Goal: Transaction & Acquisition: Purchase product/service

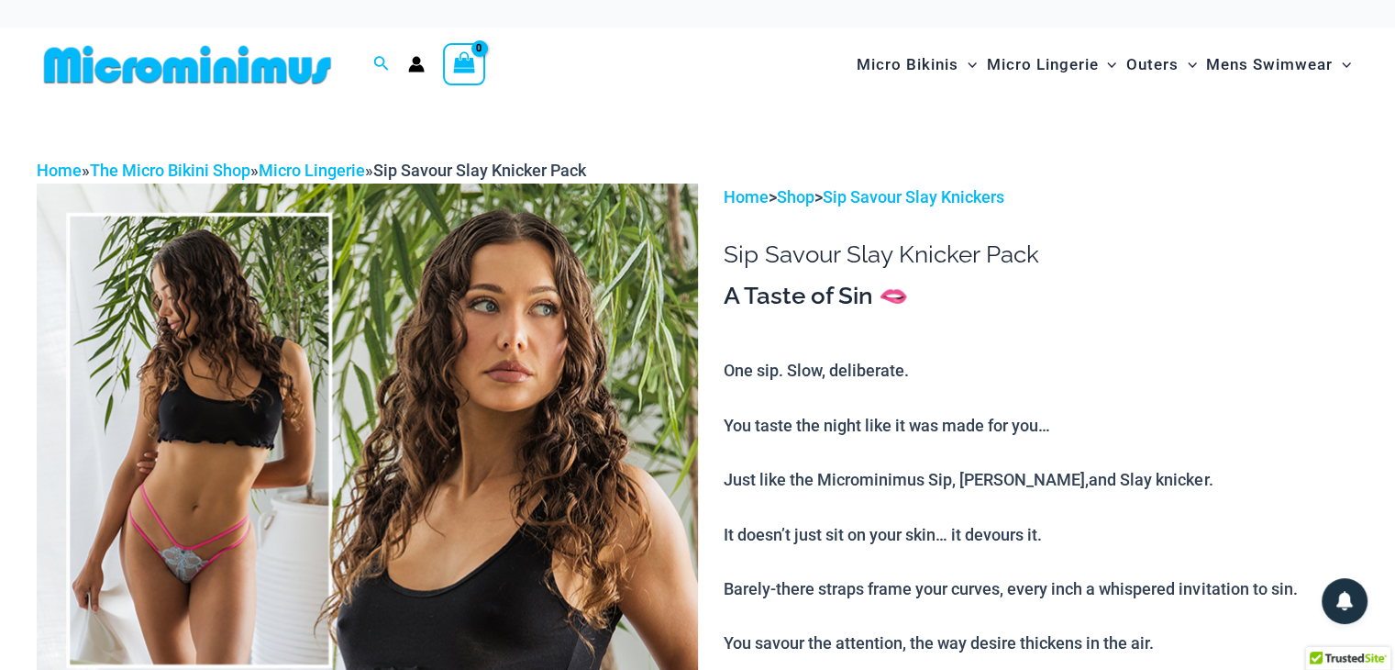
click at [275, 200] on img at bounding box center [367, 679] width 661 height 992
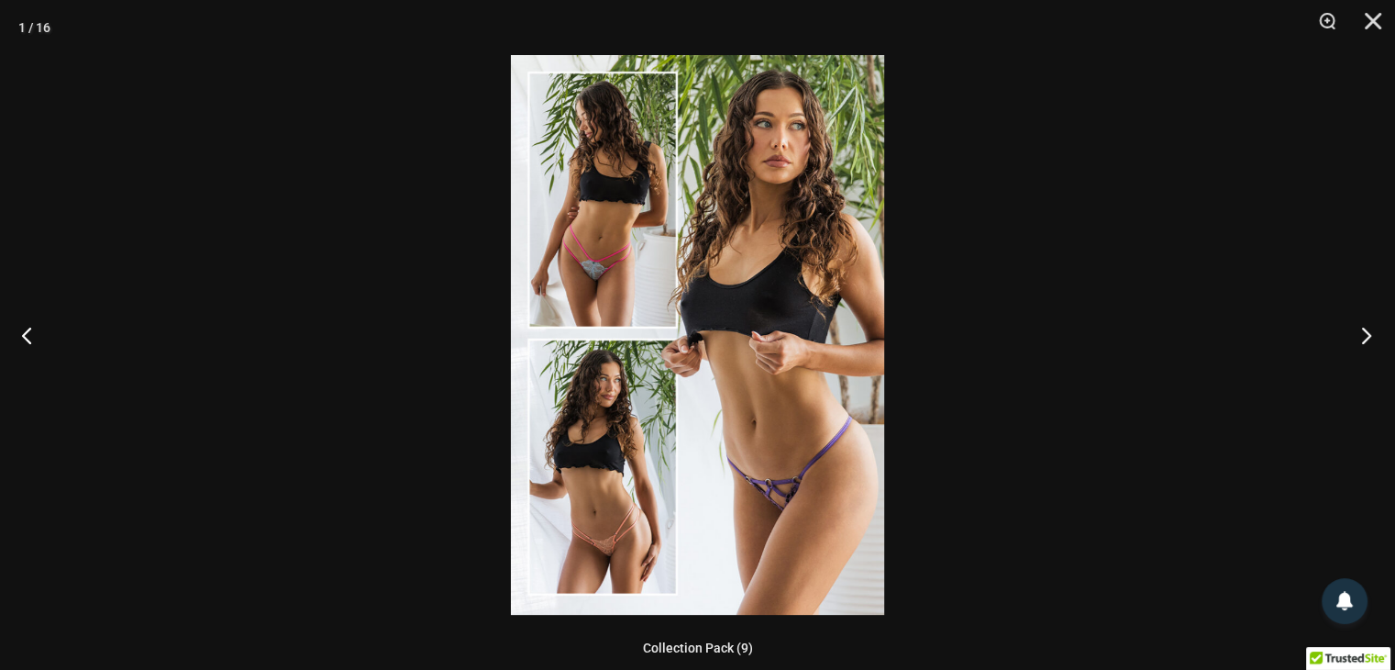
click at [1362, 330] on button "Next" at bounding box center [1361, 335] width 69 height 92
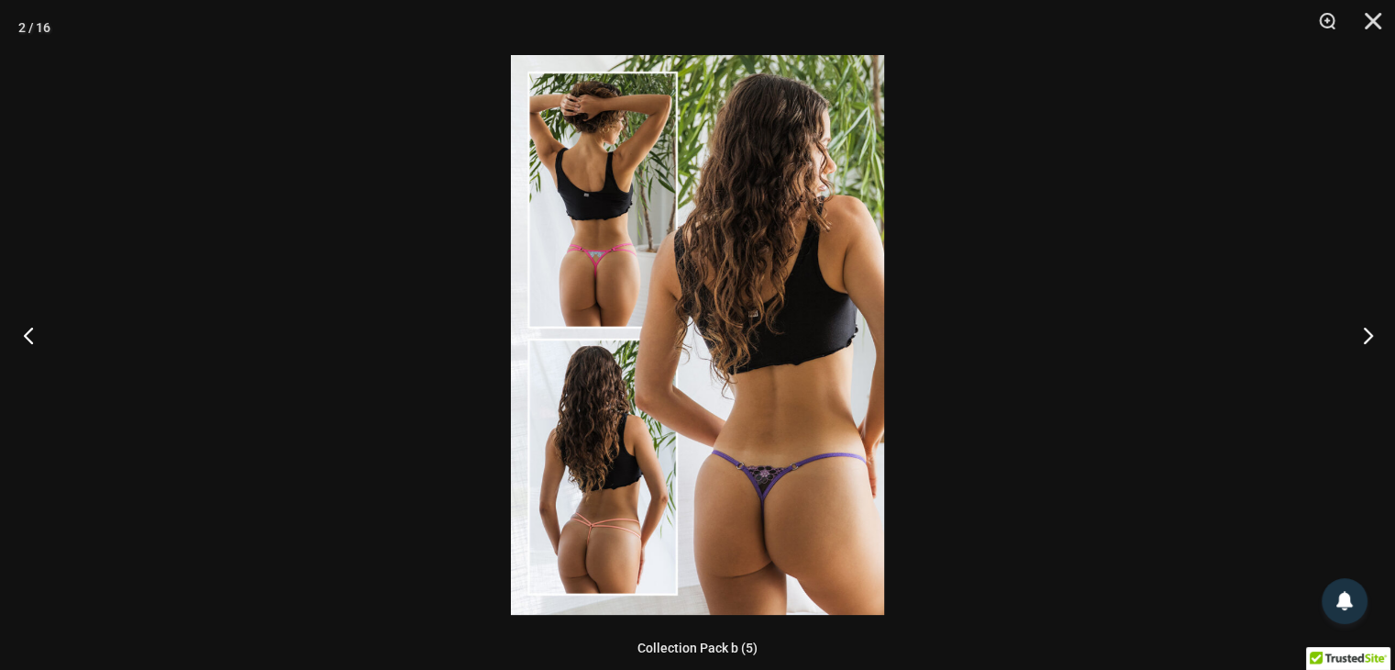
click at [28, 340] on button "Previous" at bounding box center [34, 335] width 69 height 92
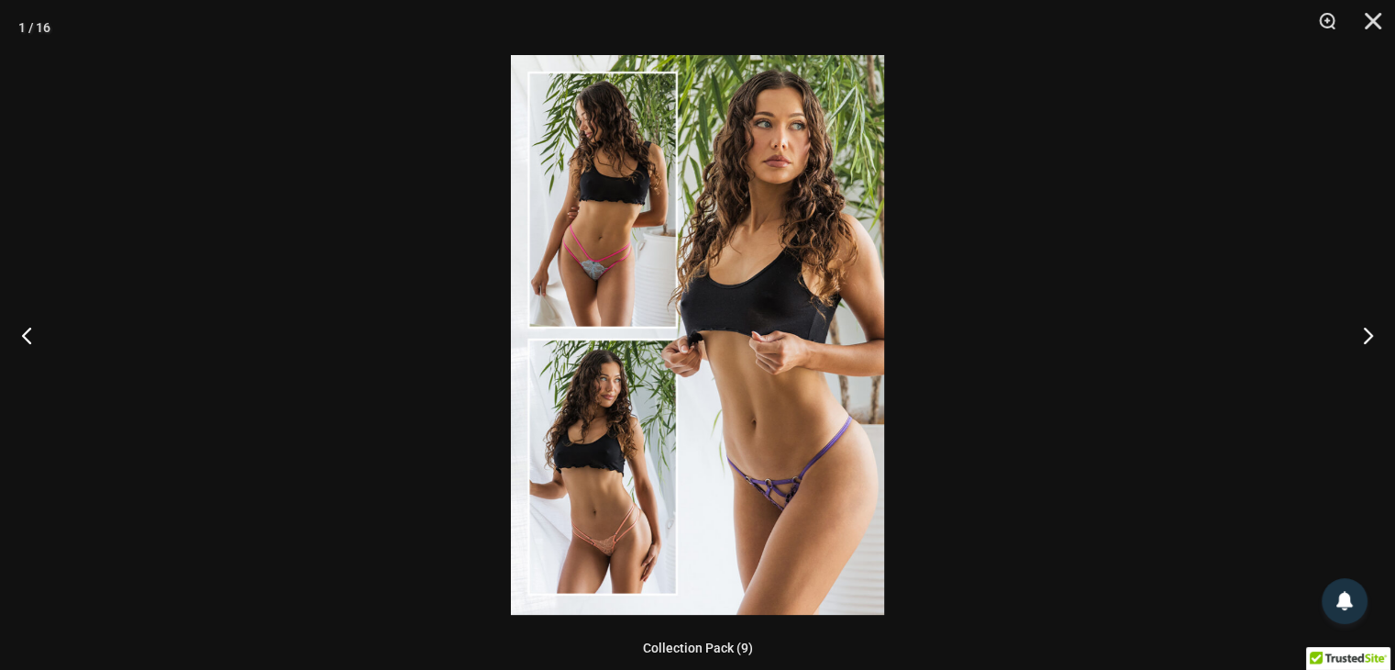
click at [778, 482] on img at bounding box center [697, 335] width 373 height 560
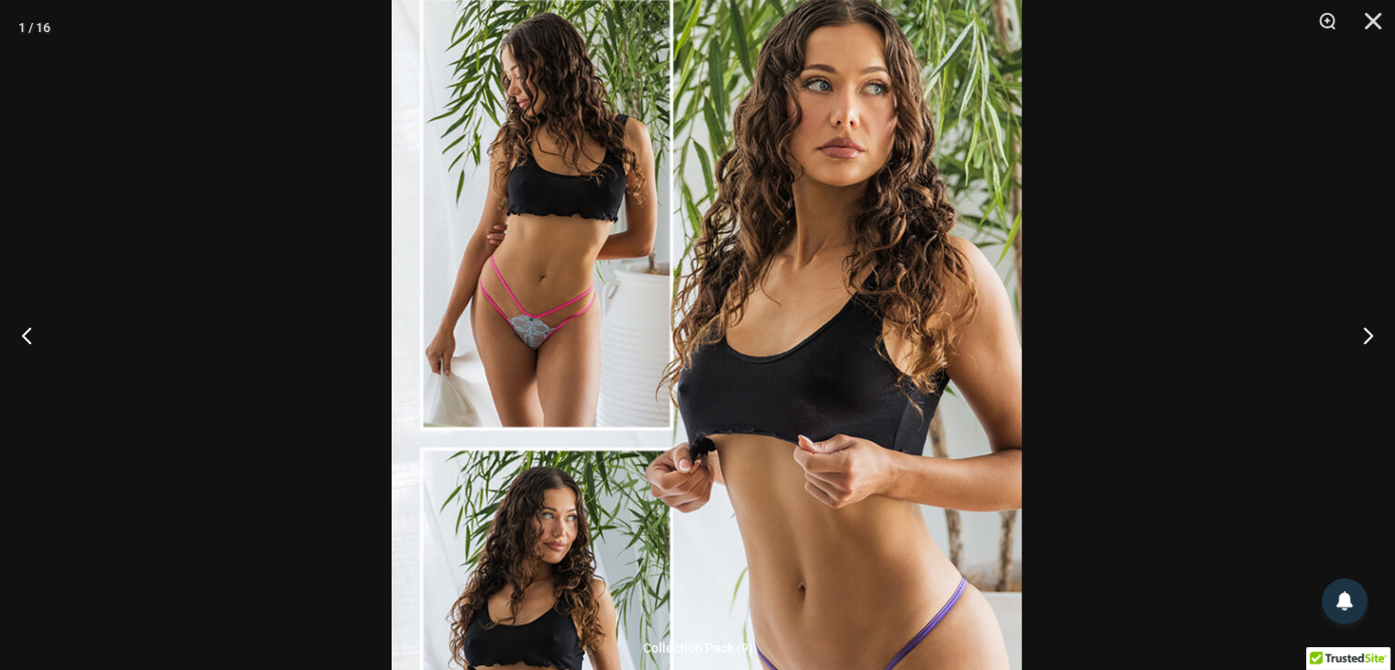
click at [778, 416] on img at bounding box center [707, 441] width 630 height 945
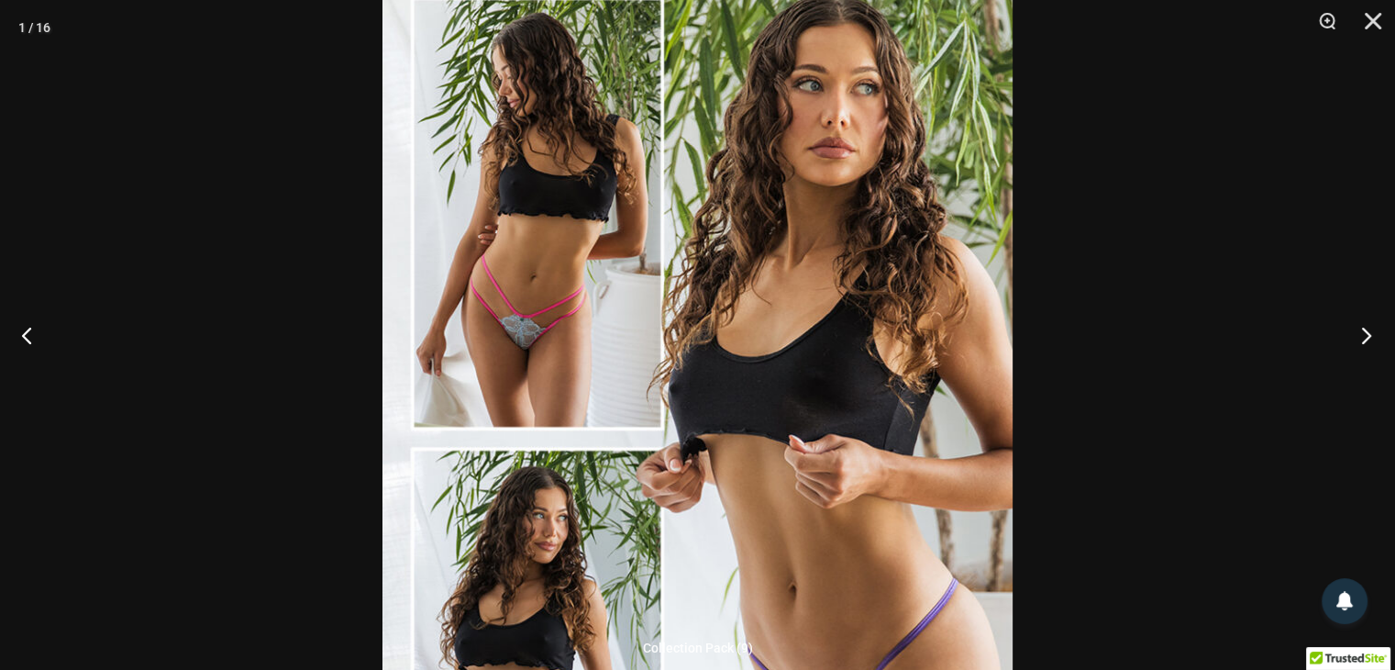
click at [1369, 328] on button "Next" at bounding box center [1361, 335] width 69 height 92
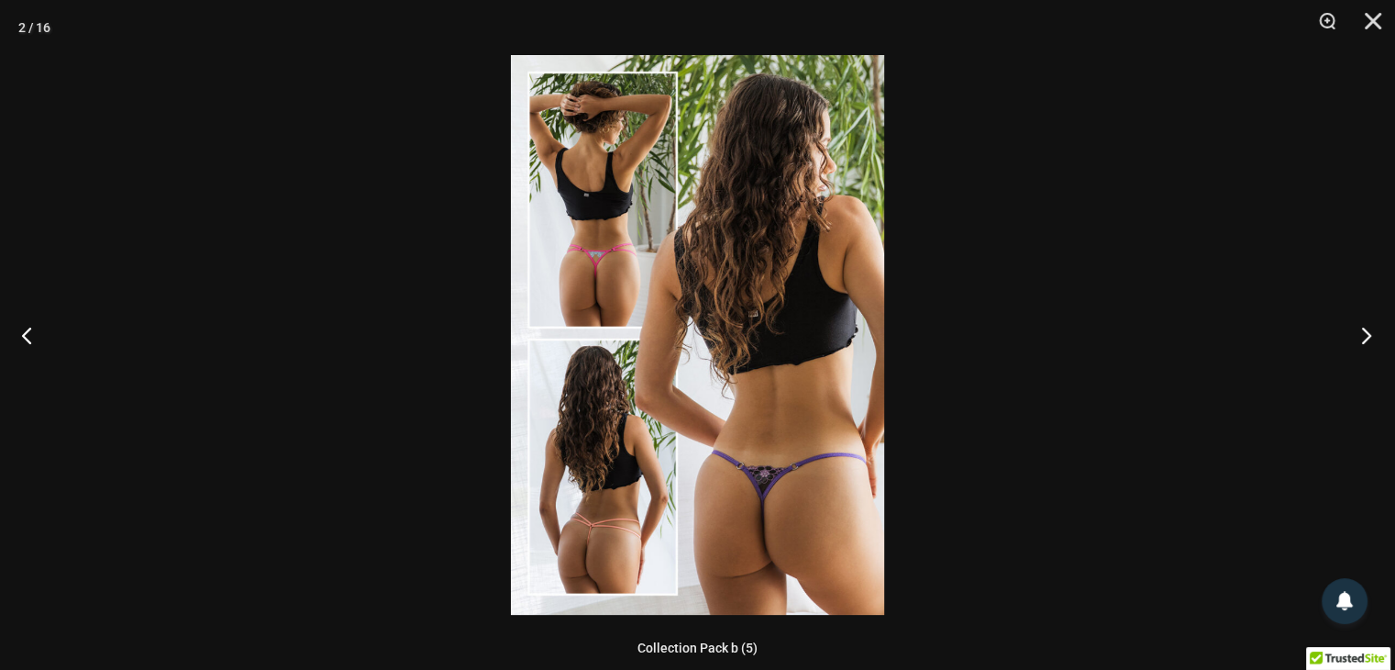
click at [1369, 328] on button "Next" at bounding box center [1361, 335] width 69 height 92
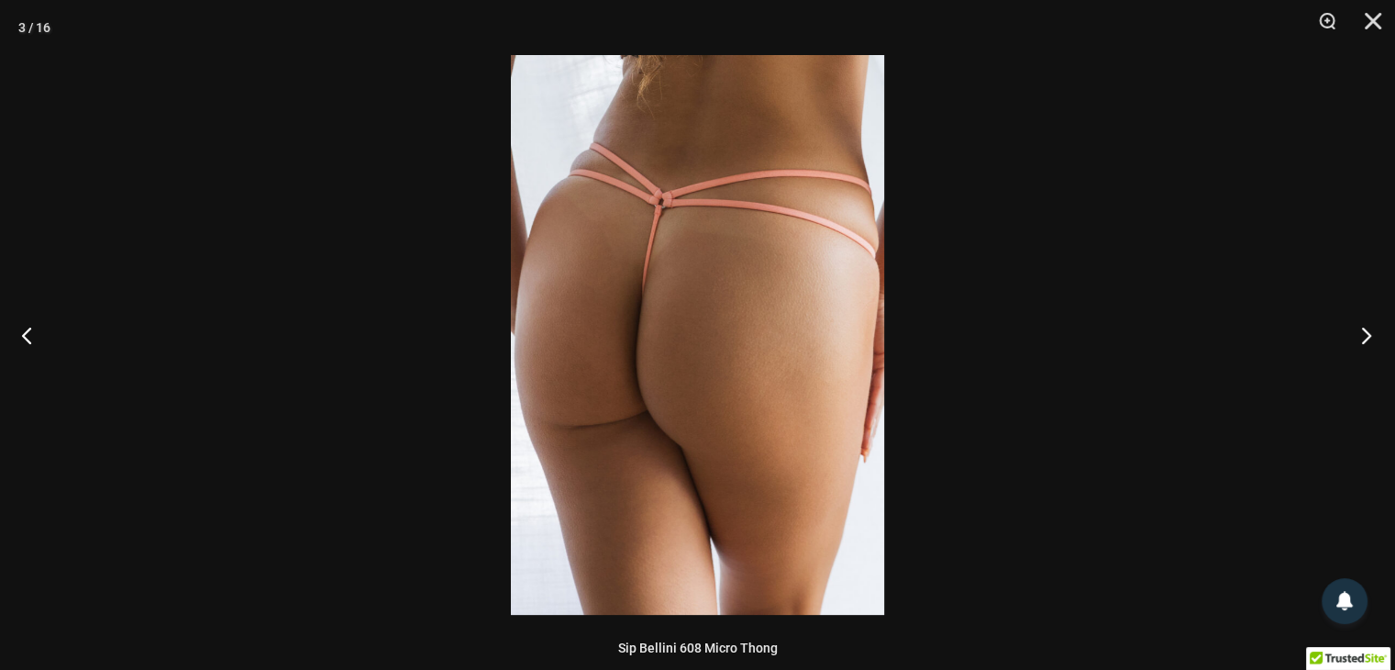
click at [1369, 328] on button "Next" at bounding box center [1361, 335] width 69 height 92
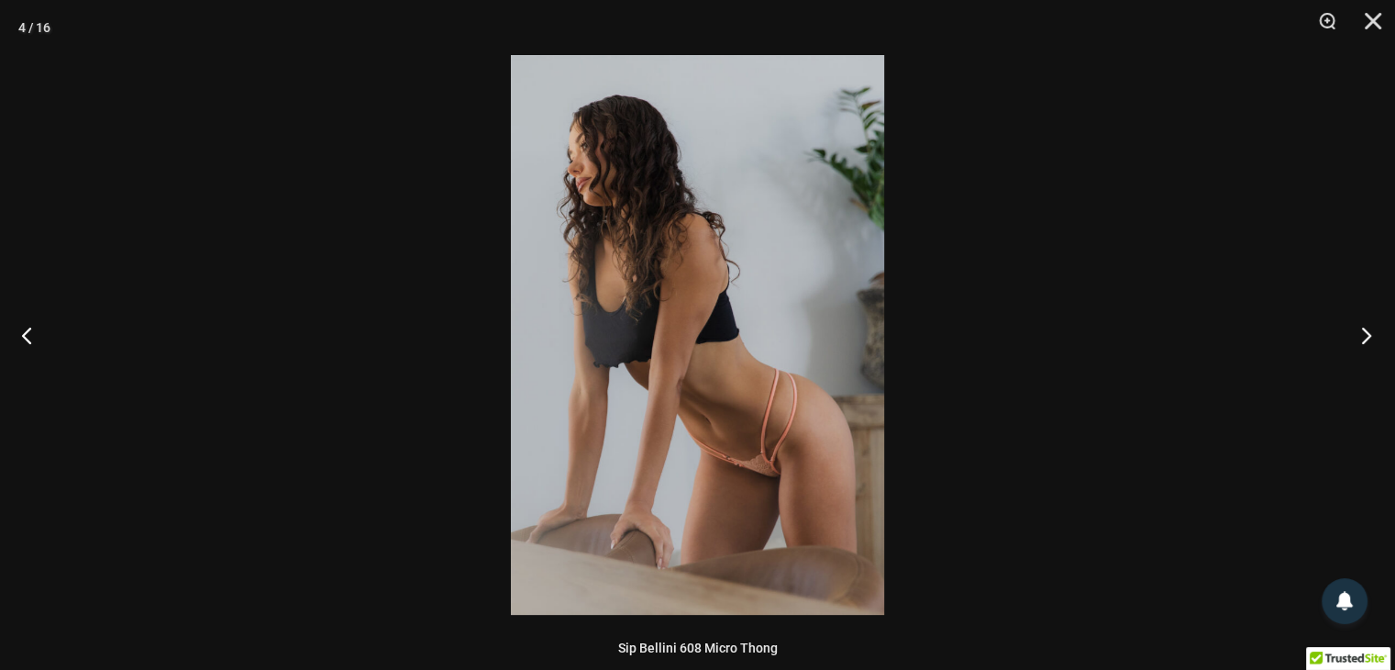
click at [1369, 328] on button "Next" at bounding box center [1361, 335] width 69 height 92
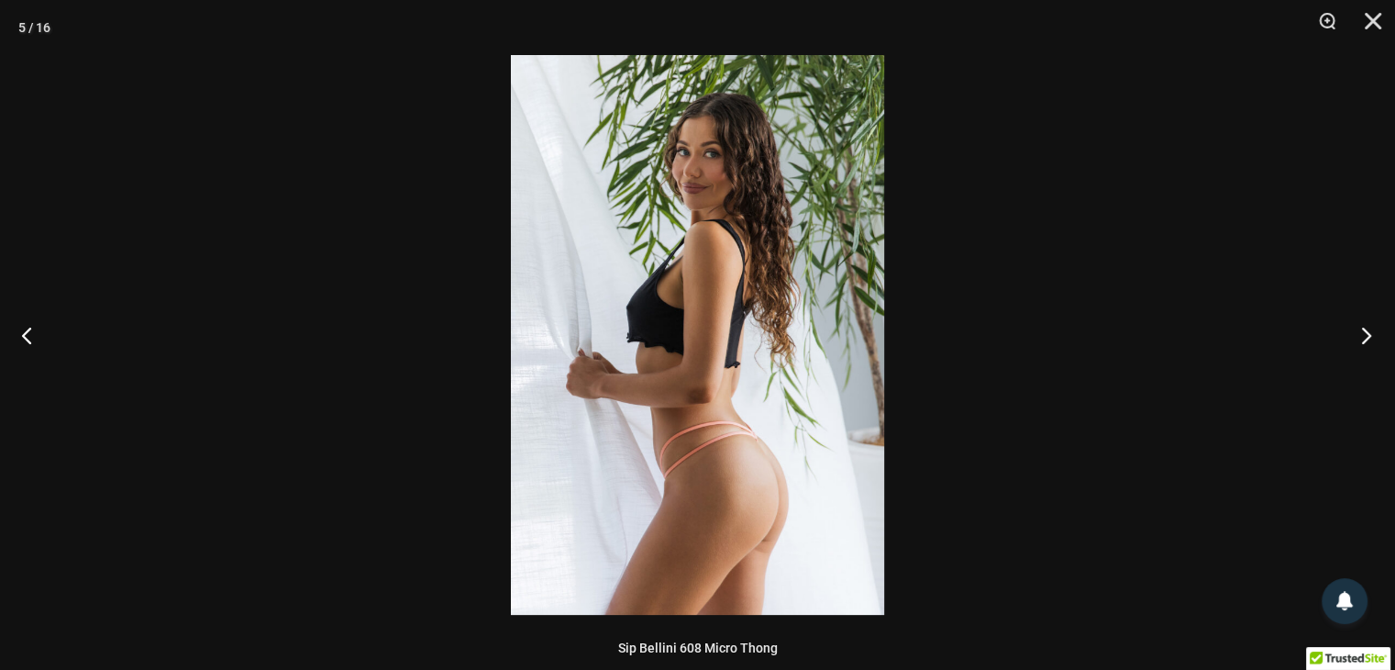
click at [1369, 328] on button "Next" at bounding box center [1361, 335] width 69 height 92
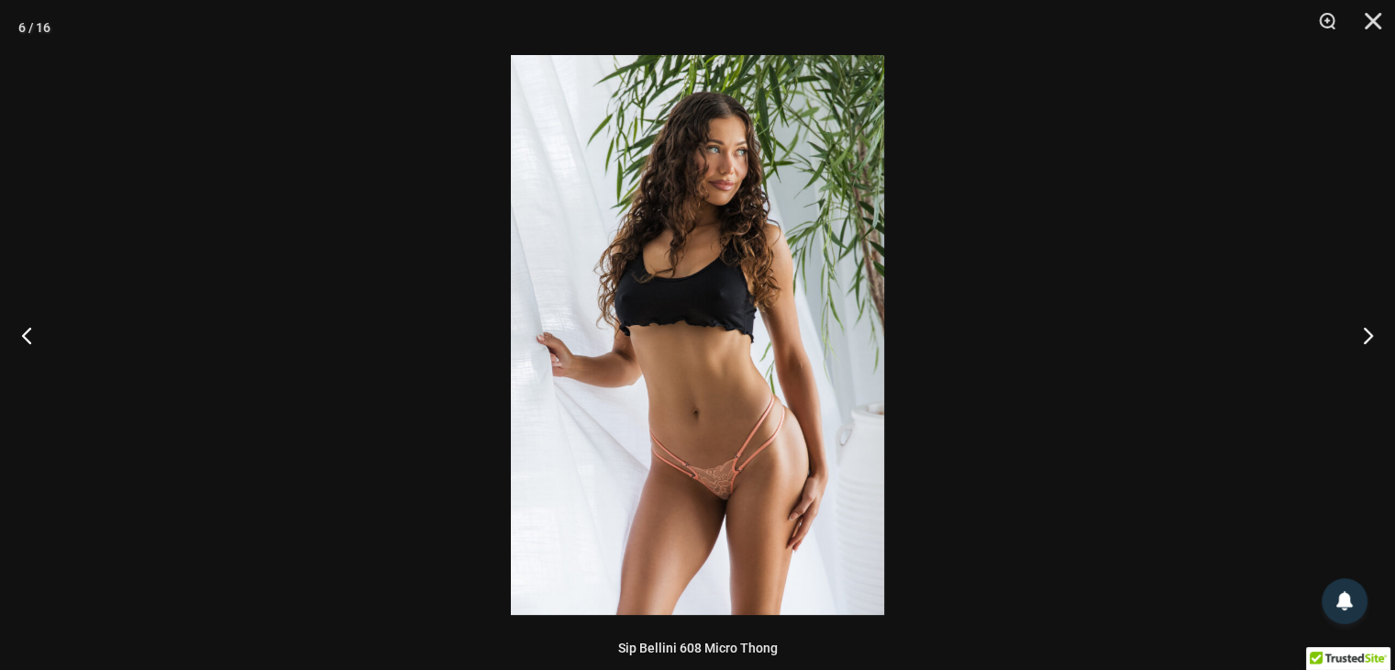
click at [727, 489] on img at bounding box center [697, 335] width 373 height 560
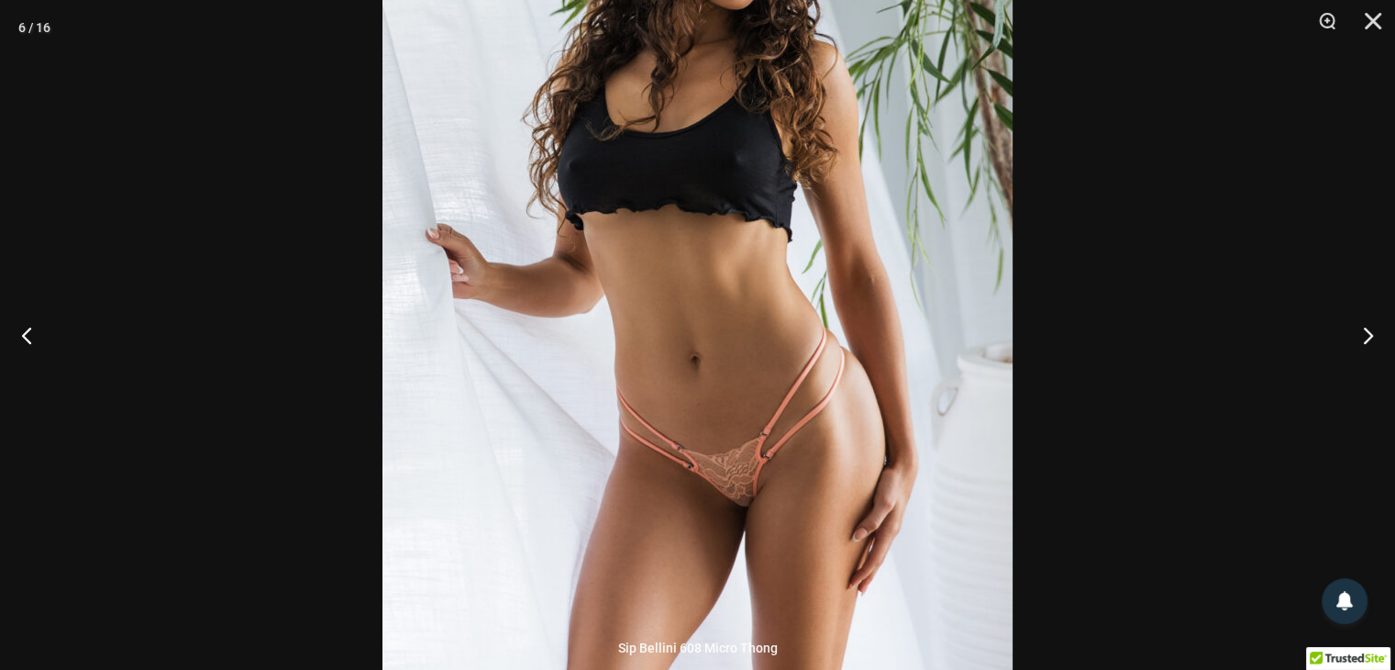
click at [727, 489] on img at bounding box center [698, 228] width 630 height 945
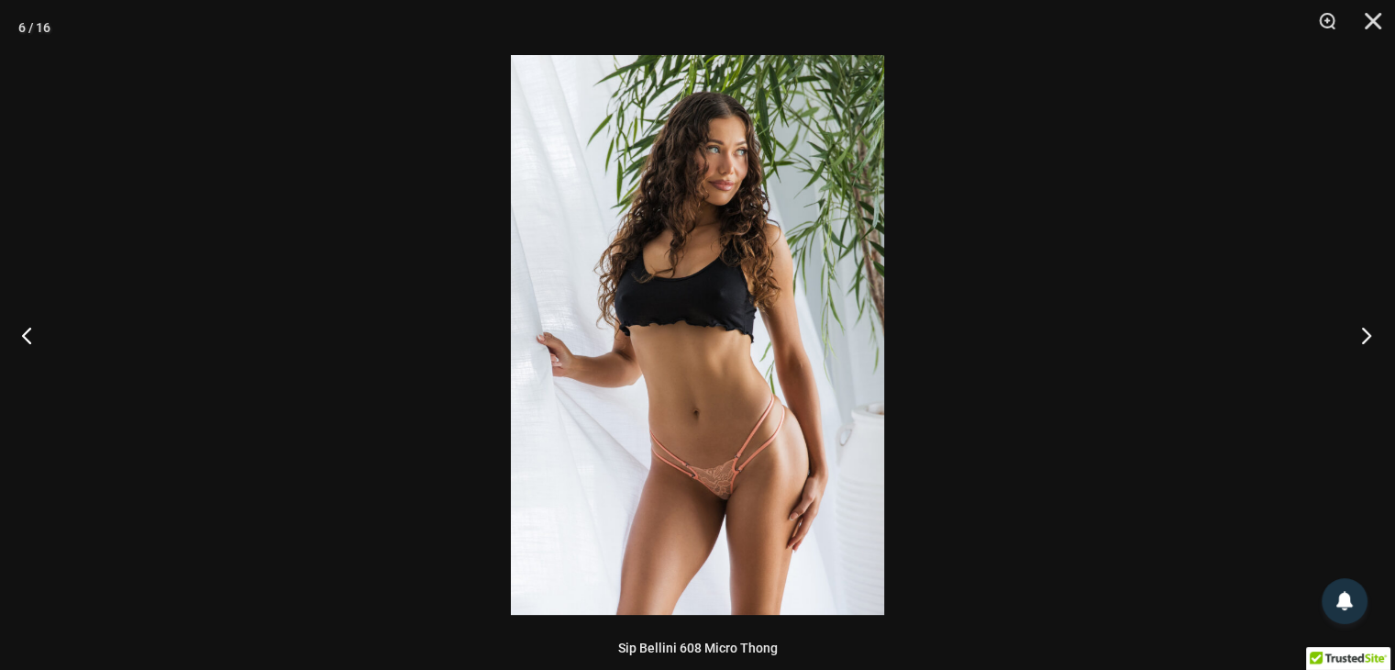
click at [1365, 335] on button "Next" at bounding box center [1361, 335] width 69 height 92
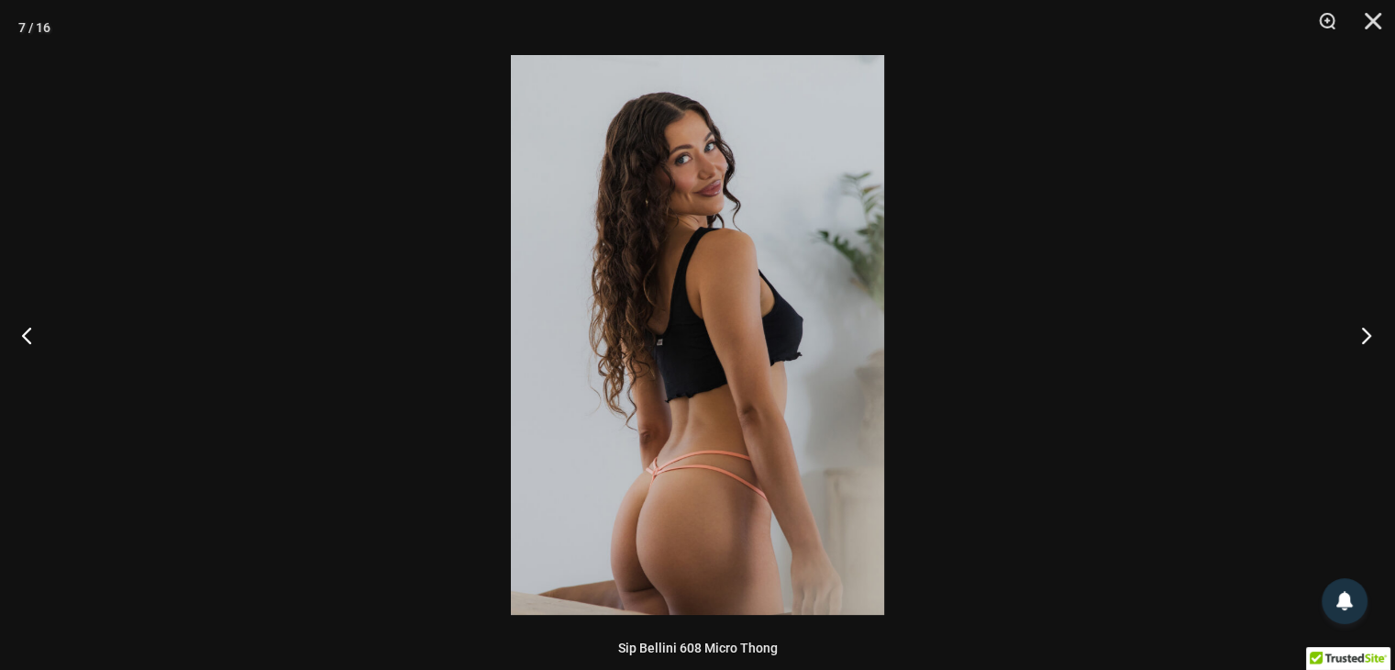
click at [1365, 335] on button "Next" at bounding box center [1361, 335] width 69 height 92
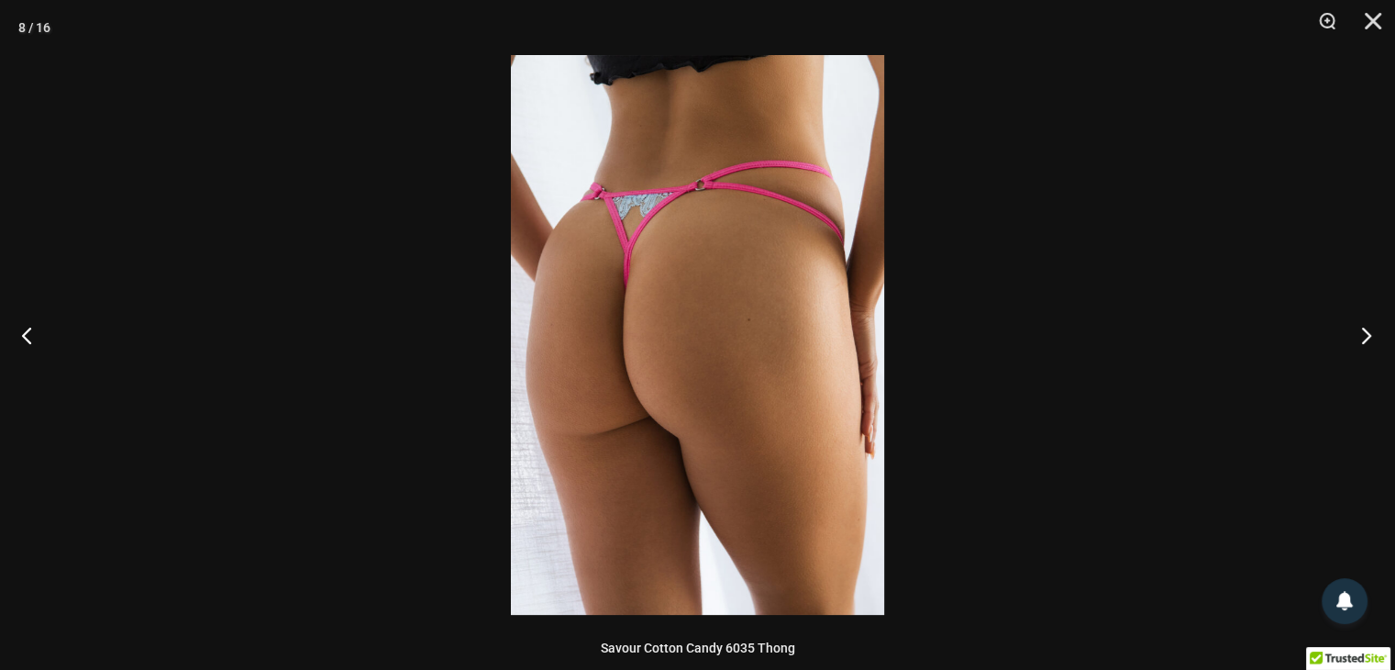
click at [1365, 335] on button "Next" at bounding box center [1361, 335] width 69 height 92
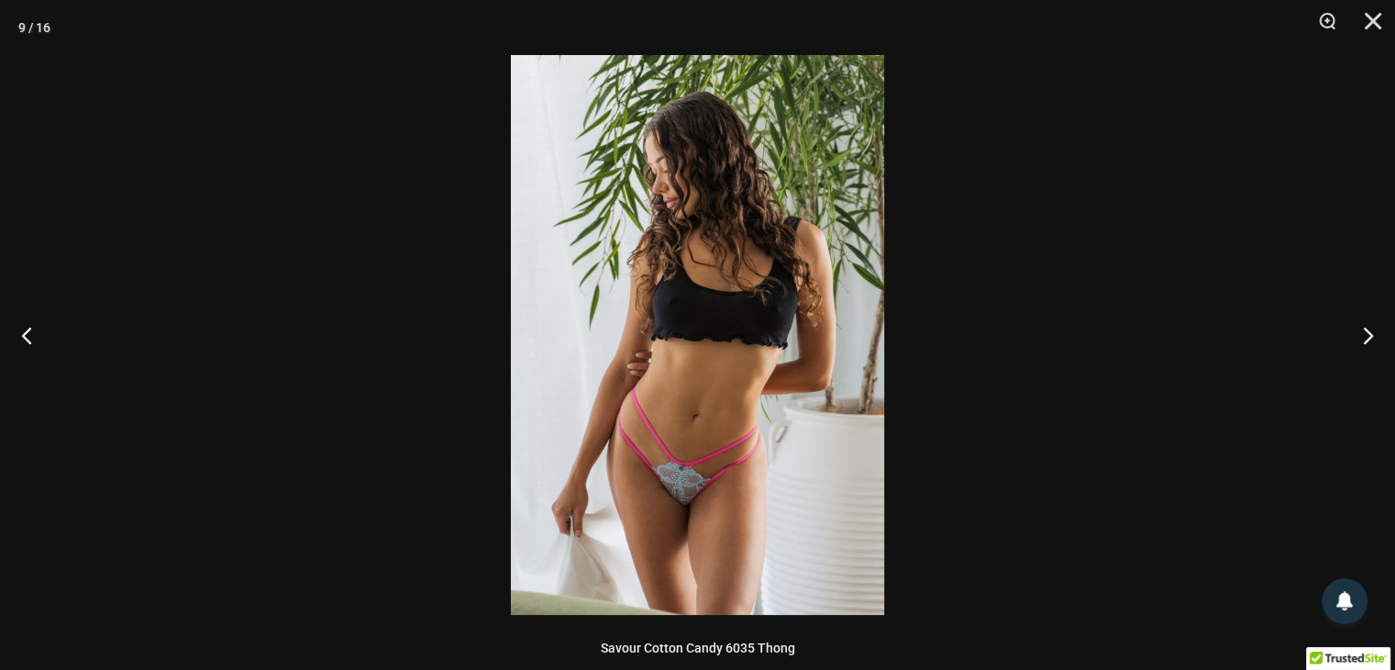
click at [684, 489] on img at bounding box center [697, 335] width 373 height 560
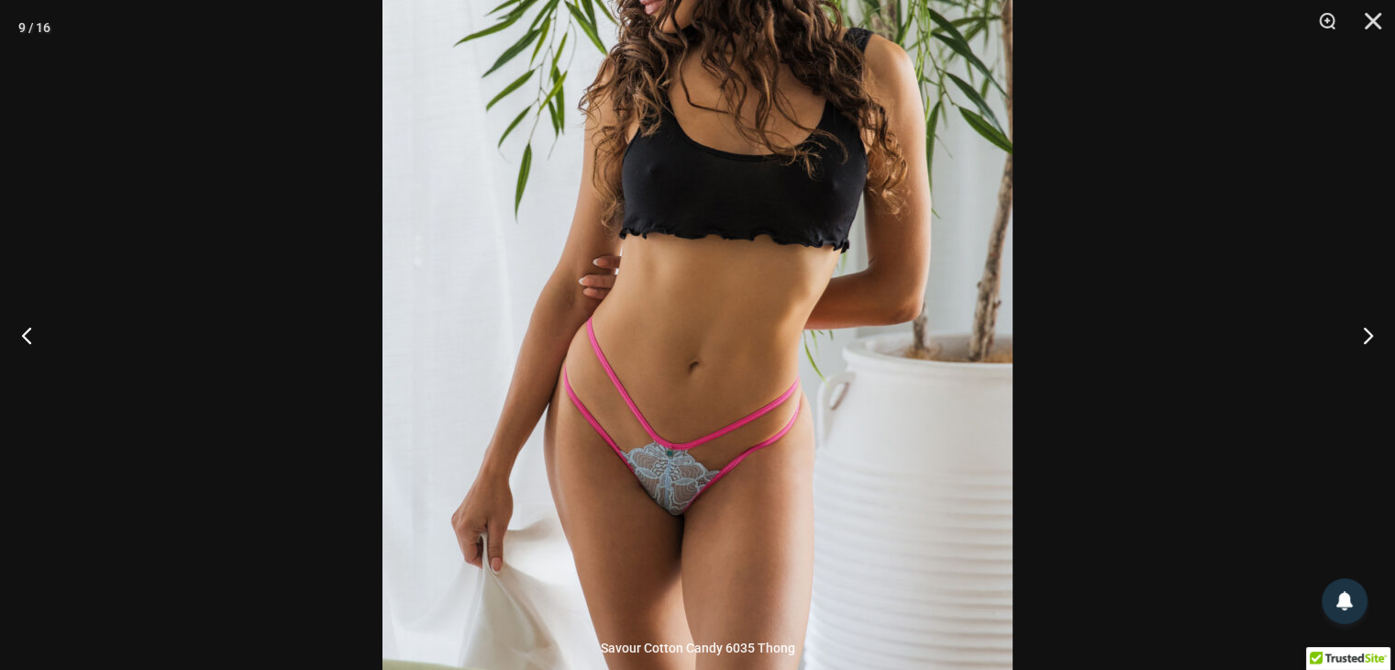
click at [684, 489] on img at bounding box center [698, 228] width 630 height 945
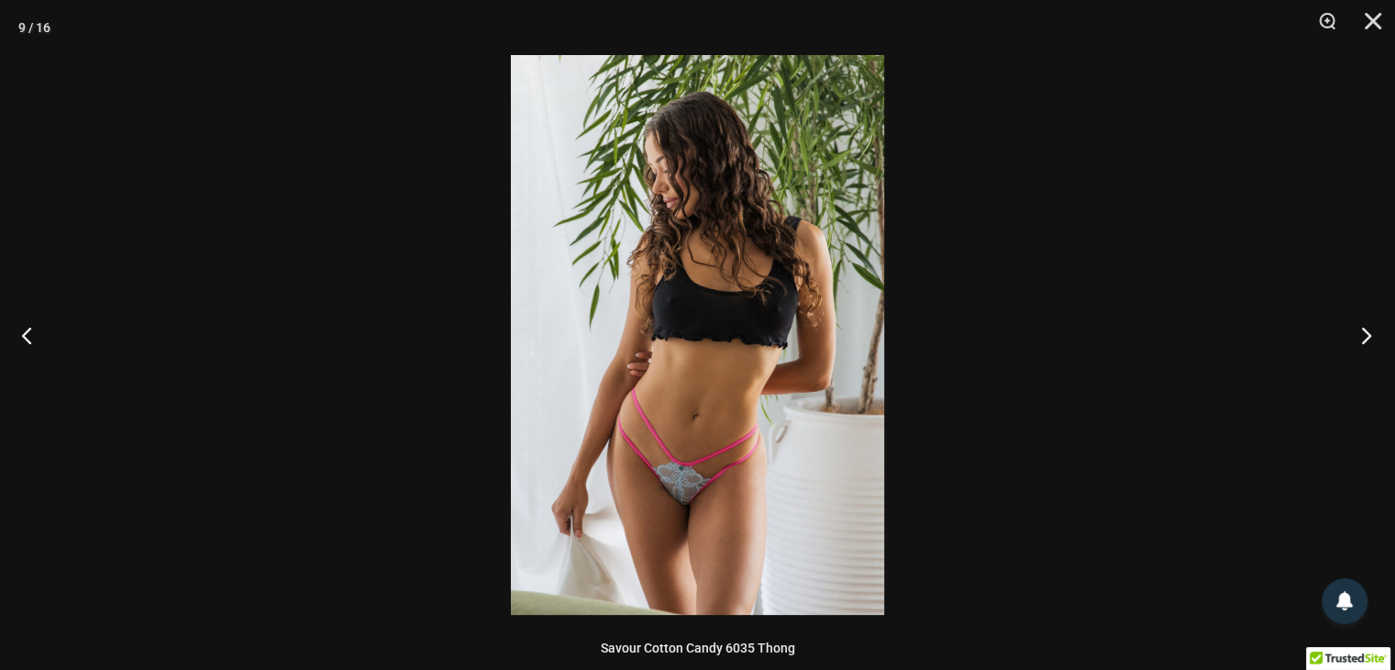
click at [1363, 333] on button "Next" at bounding box center [1361, 335] width 69 height 92
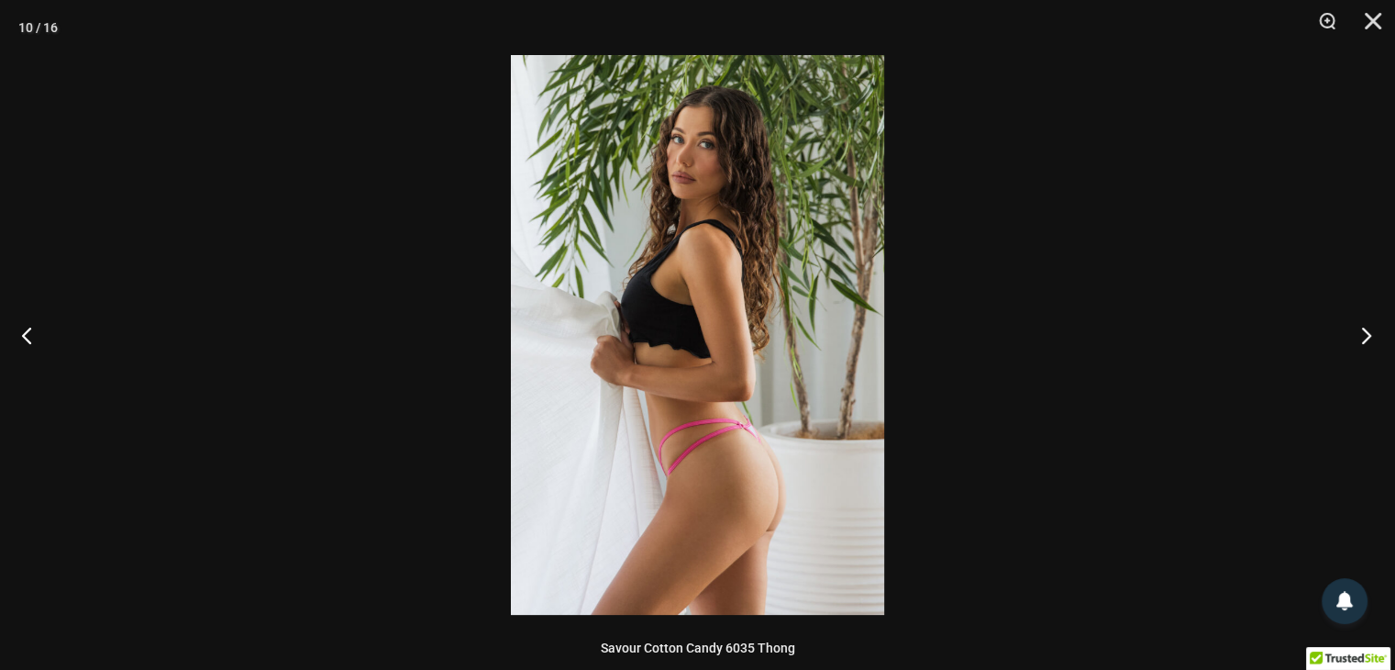
click at [1363, 333] on button "Next" at bounding box center [1361, 335] width 69 height 92
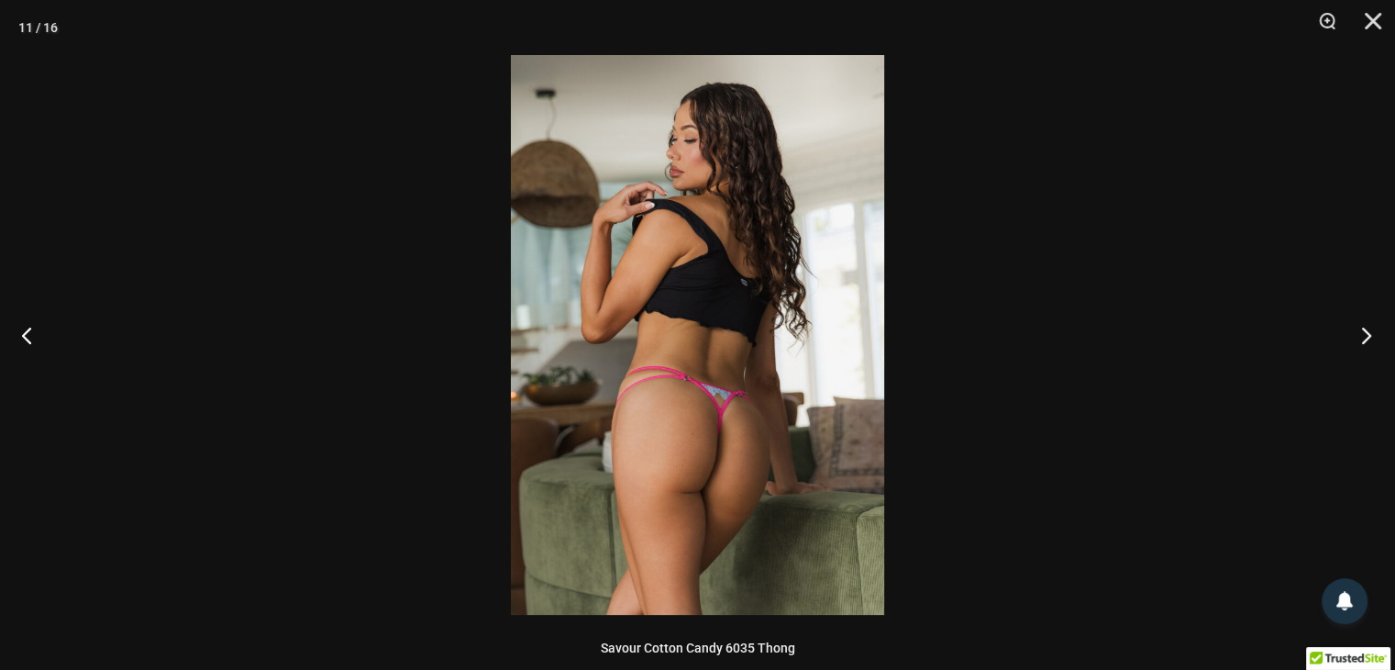
click at [1363, 333] on button "Next" at bounding box center [1361, 335] width 69 height 92
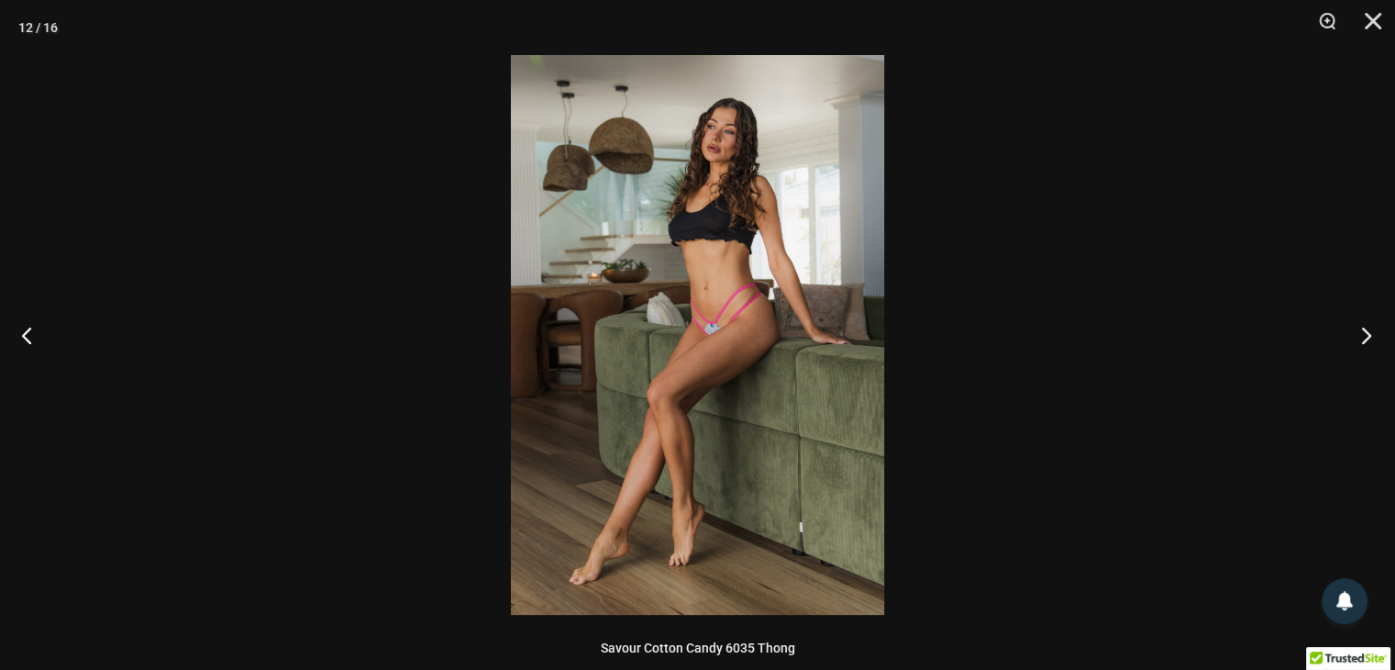
click at [1363, 333] on button "Next" at bounding box center [1361, 335] width 69 height 92
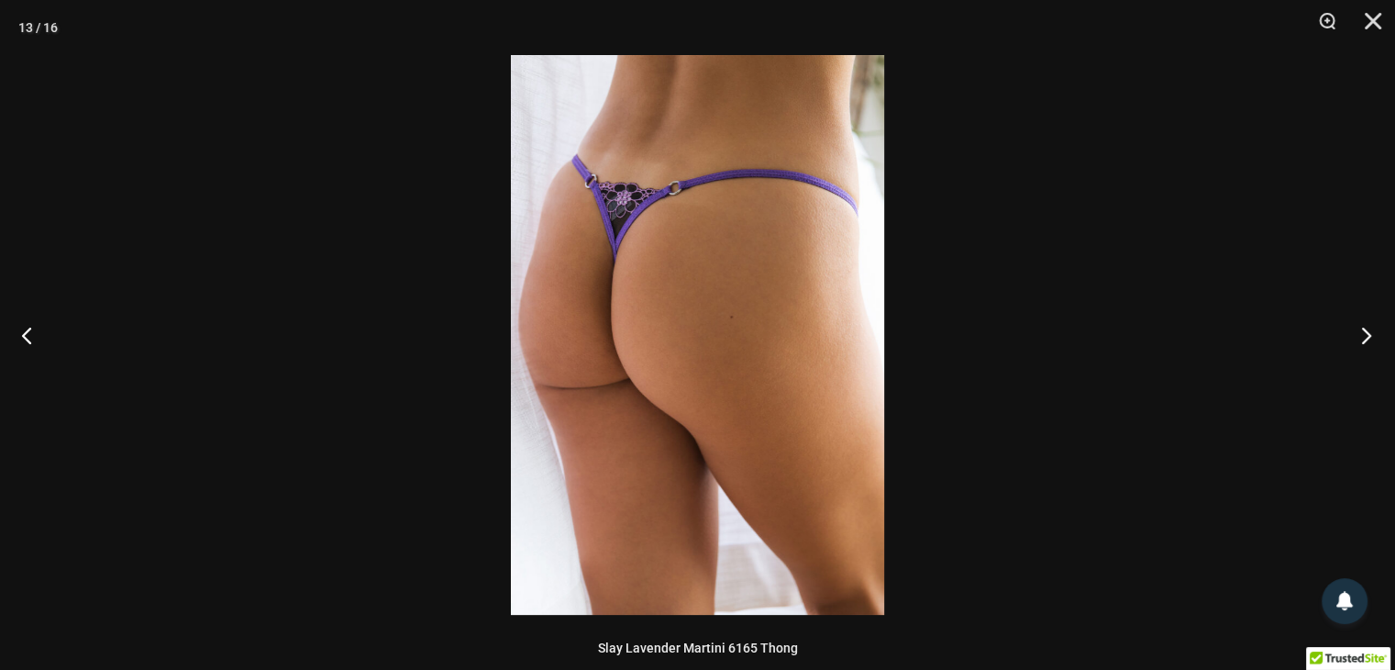
click at [1363, 333] on button "Next" at bounding box center [1361, 335] width 69 height 92
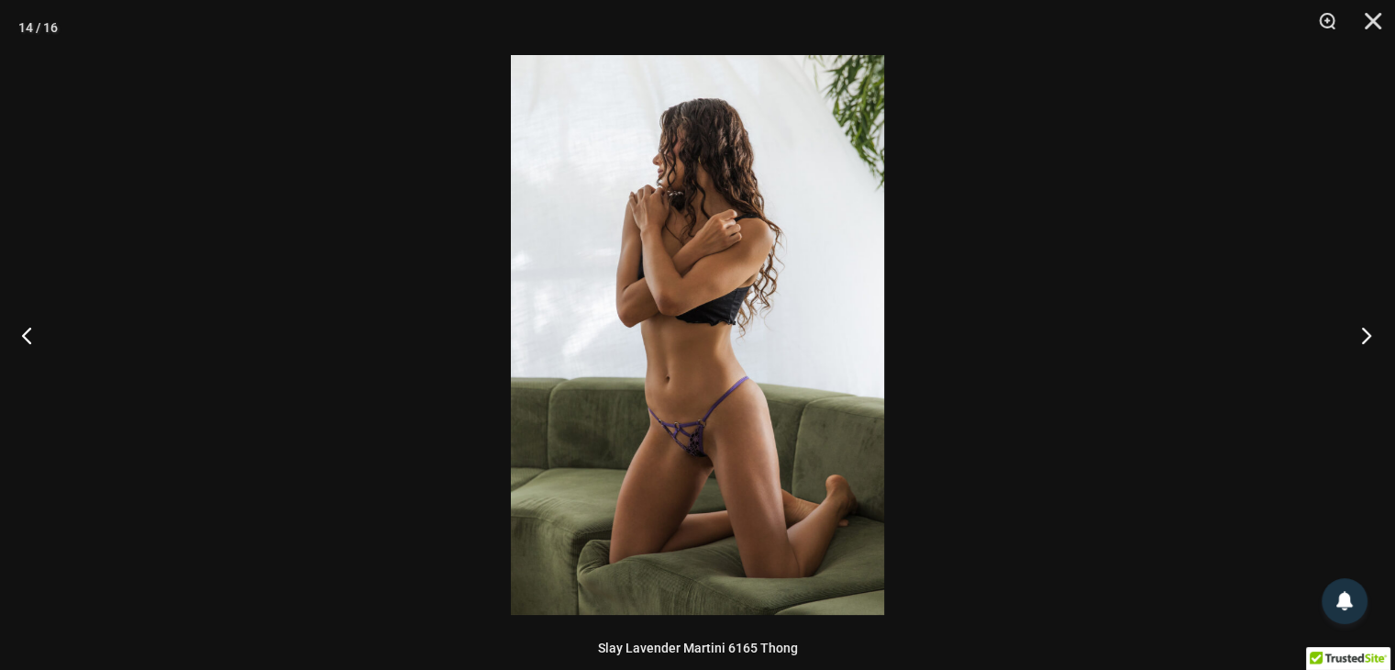
click at [1363, 333] on button "Next" at bounding box center [1361, 335] width 69 height 92
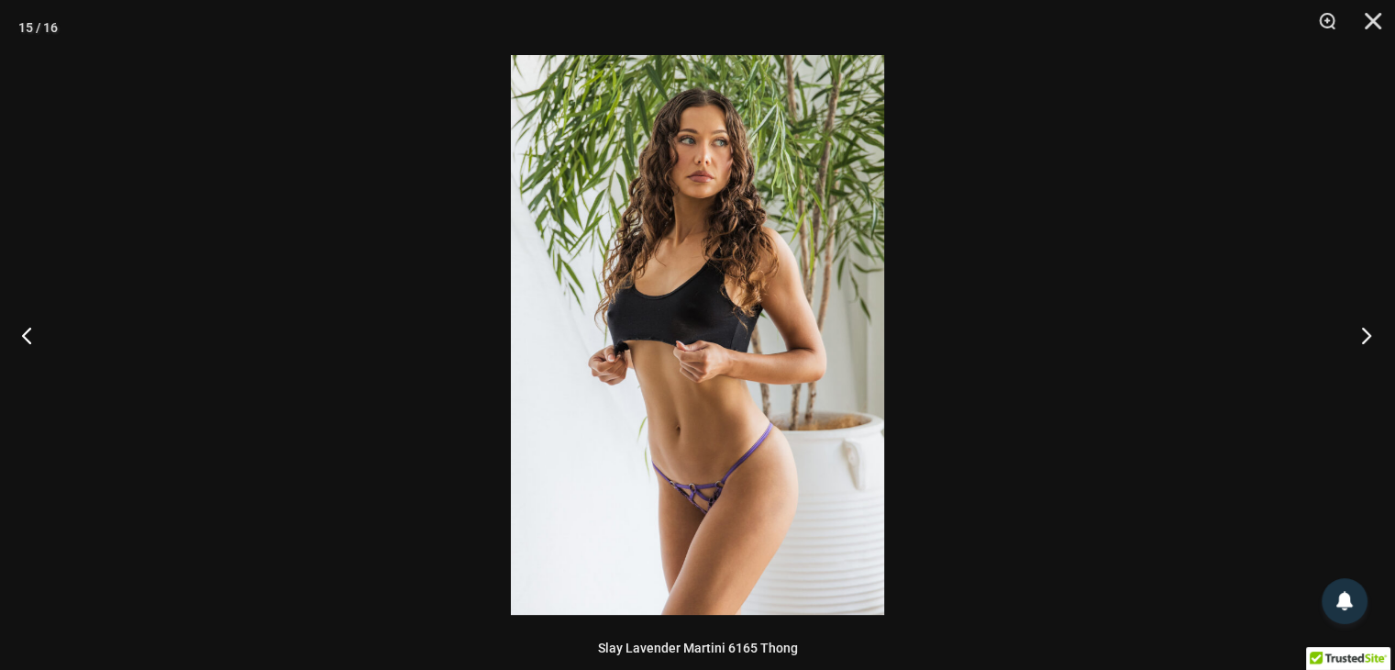
click at [1363, 333] on button "Next" at bounding box center [1361, 335] width 69 height 92
